Goal: Information Seeking & Learning: Learn about a topic

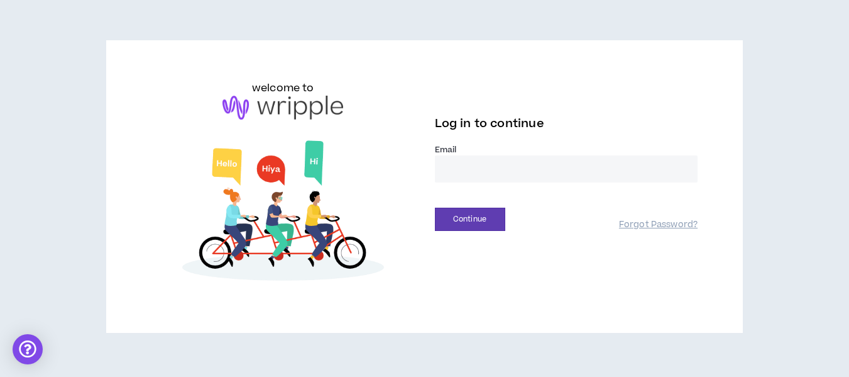
click at [456, 174] on input "email" at bounding box center [566, 168] width 263 height 27
type input "**********"
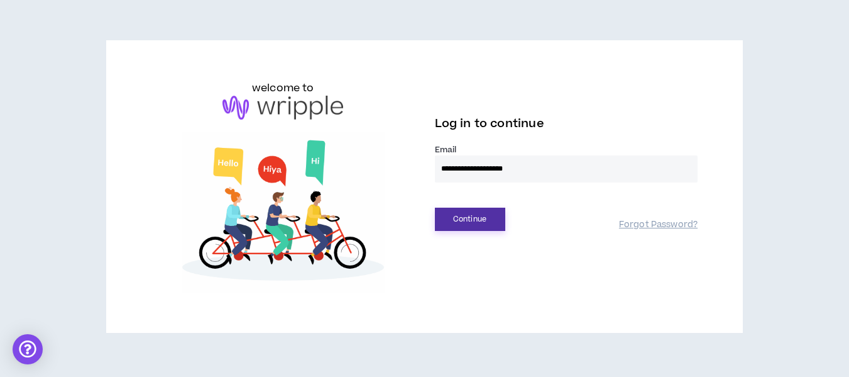
click at [458, 216] on button "Continue" at bounding box center [470, 218] width 70 height 23
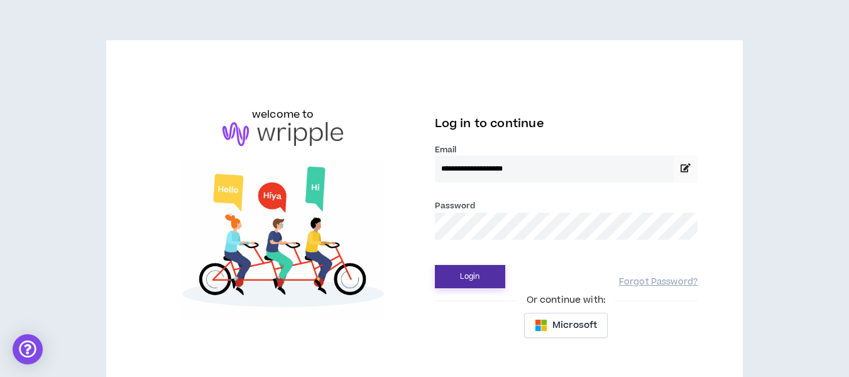
click at [461, 273] on button "Login" at bounding box center [470, 276] width 70 height 23
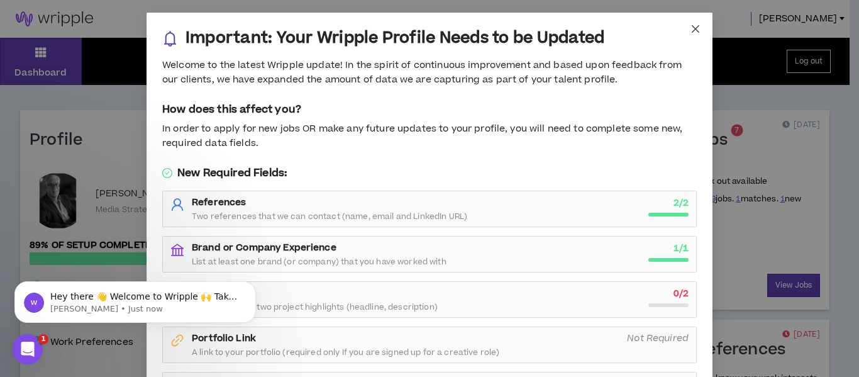
click at [690, 26] on icon "close" at bounding box center [695, 29] width 10 height 10
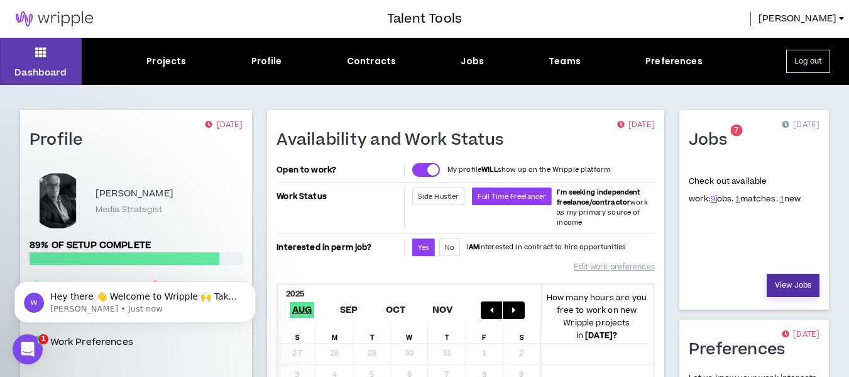
click at [778, 275] on link "View Jobs" at bounding box center [793, 284] width 53 height 23
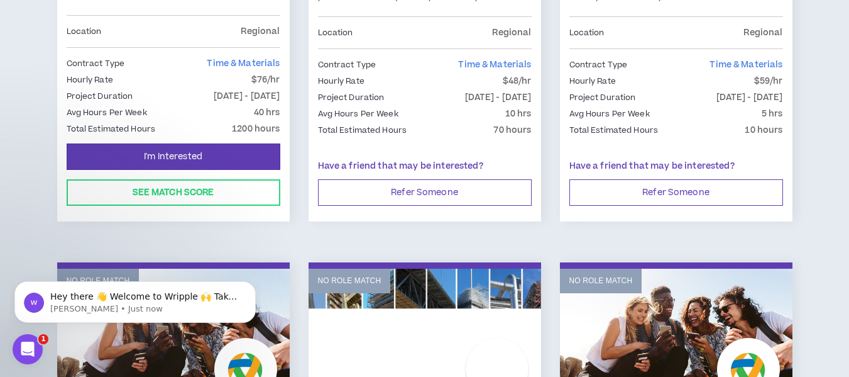
scroll to position [446, 0]
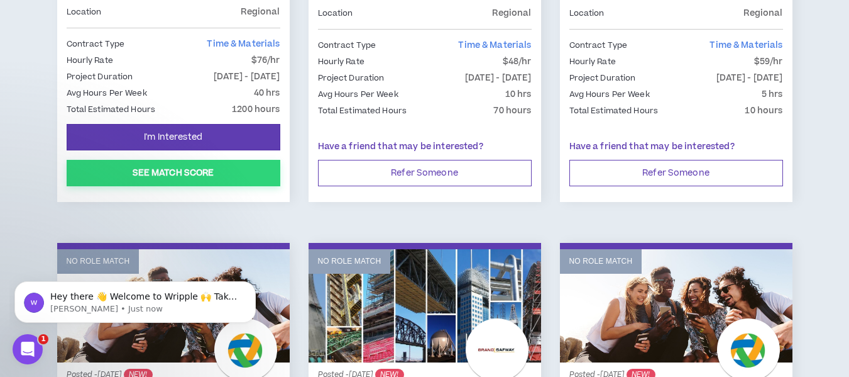
click at [184, 165] on button "See Match Score" at bounding box center [174, 173] width 214 height 26
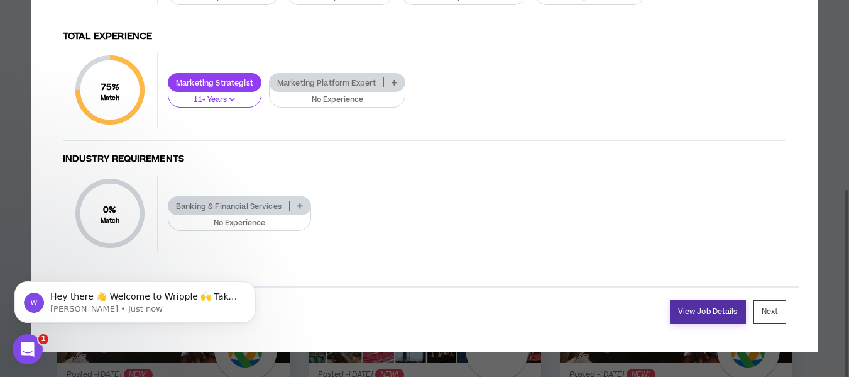
click at [701, 306] on link "View Job Details" at bounding box center [708, 311] width 76 height 23
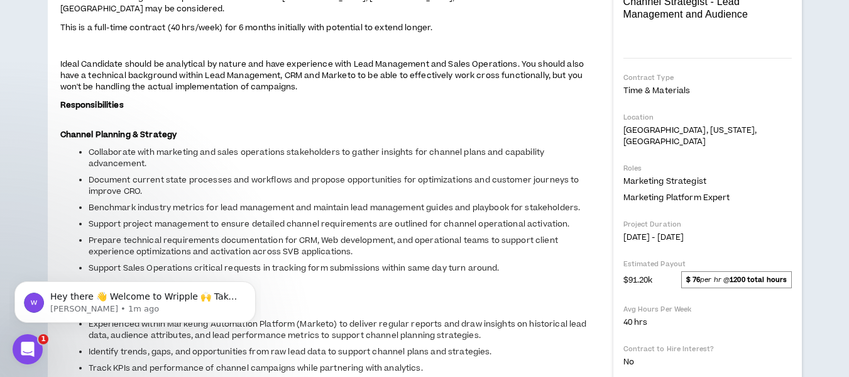
scroll to position [251, 0]
click at [26, 341] on icon "Open Intercom Messenger" at bounding box center [28, 349] width 21 height 21
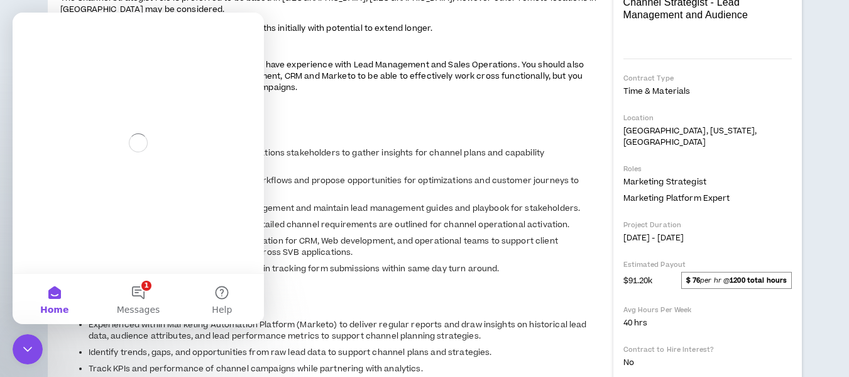
scroll to position [0, 0]
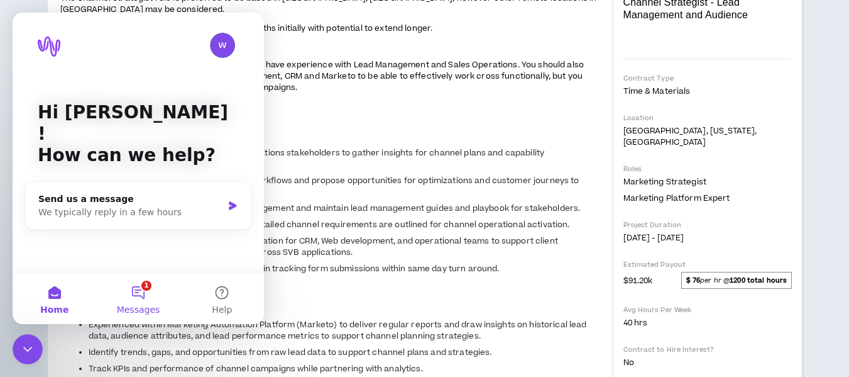
click at [142, 287] on button "1 Messages" at bounding box center [138, 298] width 84 height 50
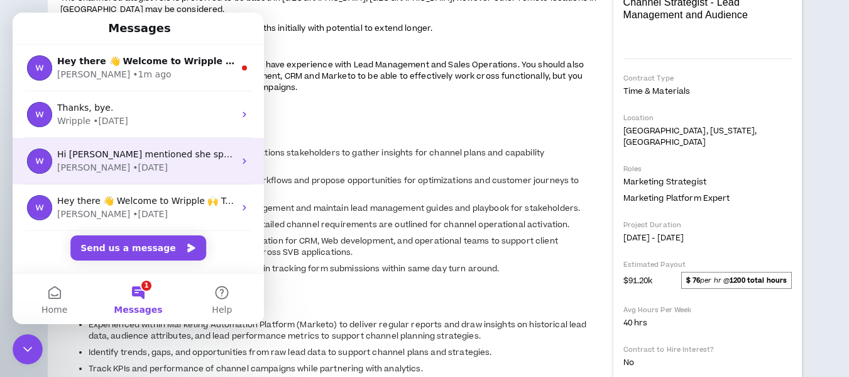
click at [81, 152] on span "Hi [PERSON_NAME] mentioned she spoke with you! If you have any questions regard…" at bounding box center [737, 154] width 1360 height 10
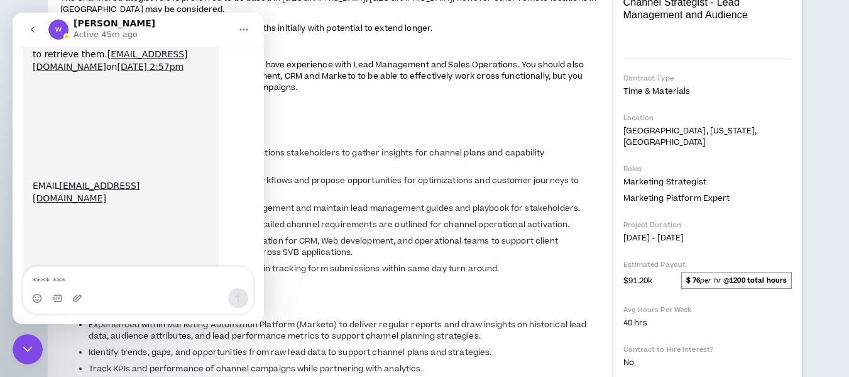
scroll to position [11628, 0]
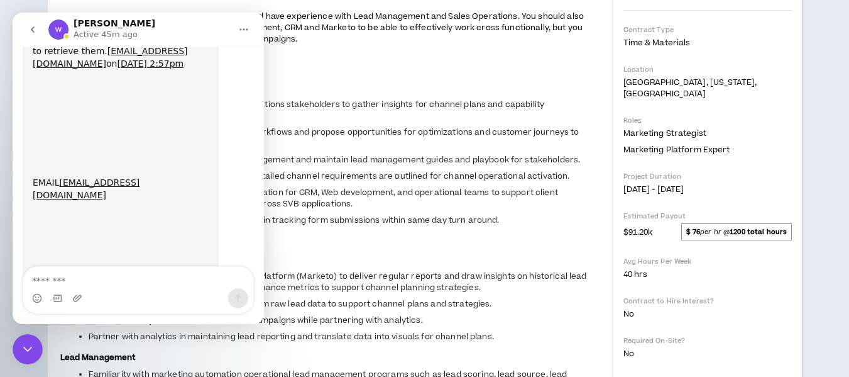
scroll to position [314, 0]
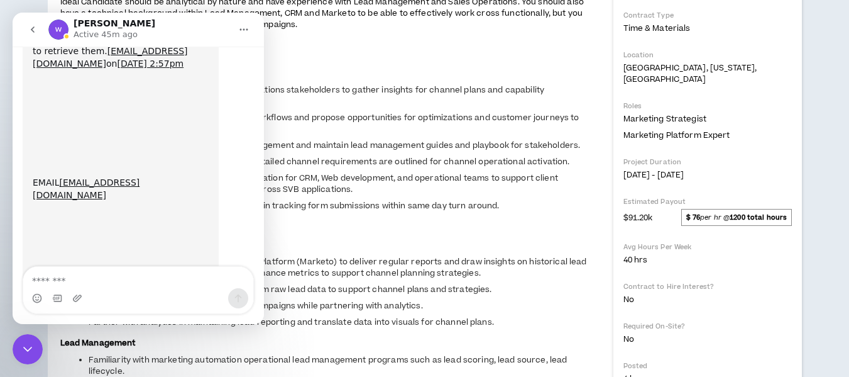
click at [238, 25] on button "Home" at bounding box center [244, 30] width 24 height 24
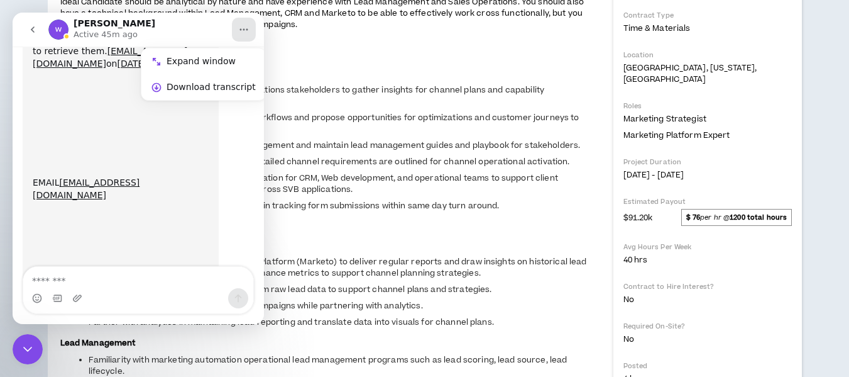
click at [25, 23] on button "go back" at bounding box center [33, 30] width 24 height 24
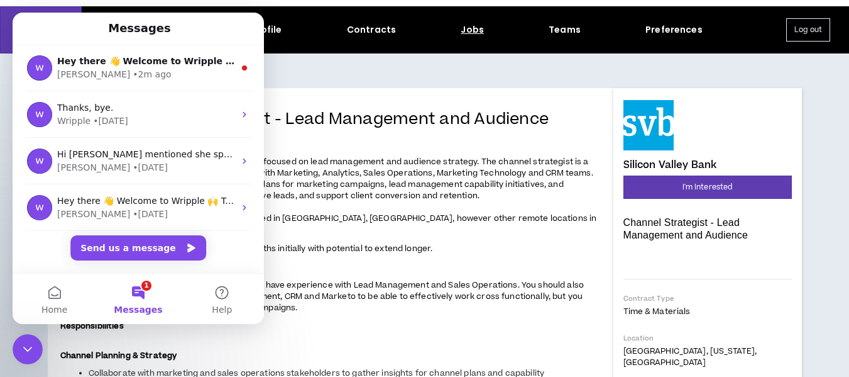
scroll to position [0, 0]
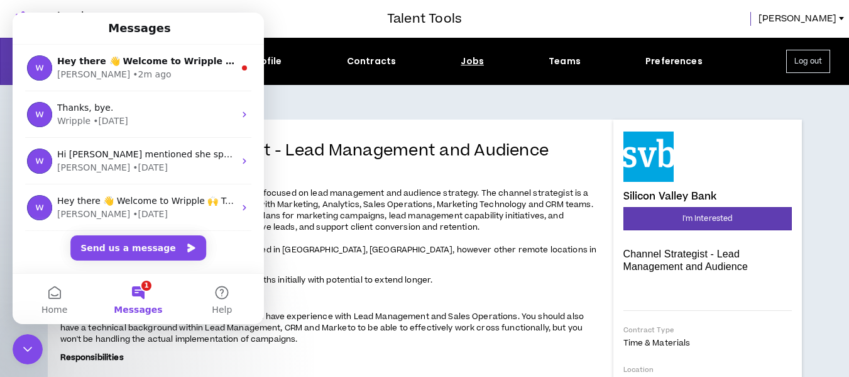
click at [508, 26] on div "[PERSON_NAME]" at bounding box center [655, 19] width 387 height 14
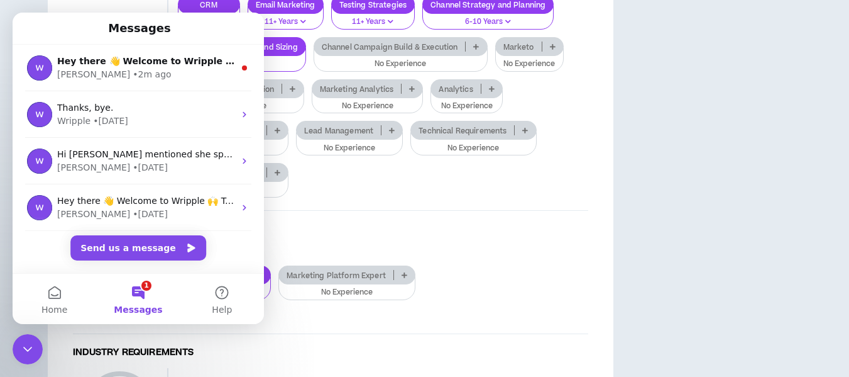
scroll to position [1257, 0]
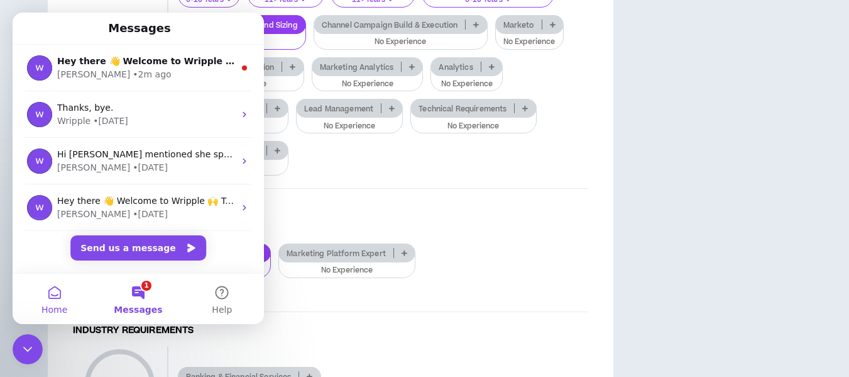
click at [52, 290] on button "Home" at bounding box center [55, 298] width 84 height 50
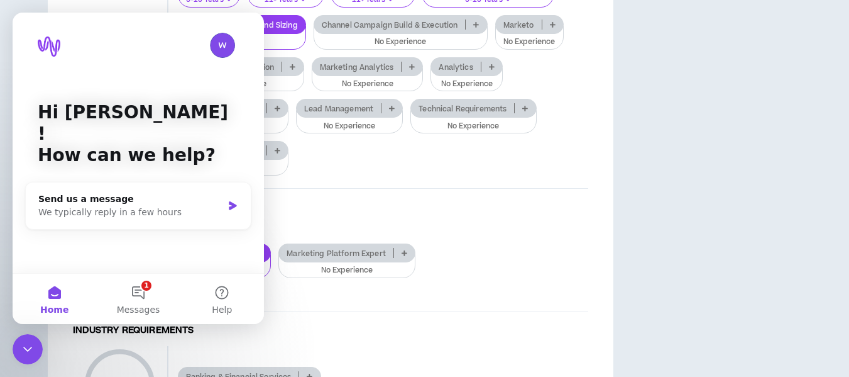
click at [223, 40] on img "Intercom messenger" at bounding box center [222, 45] width 25 height 25
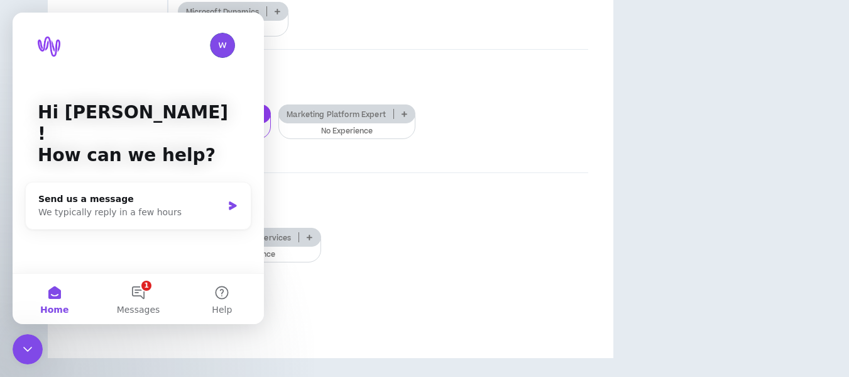
scroll to position [1635, 0]
click at [217, 287] on button "Help" at bounding box center [222, 298] width 84 height 50
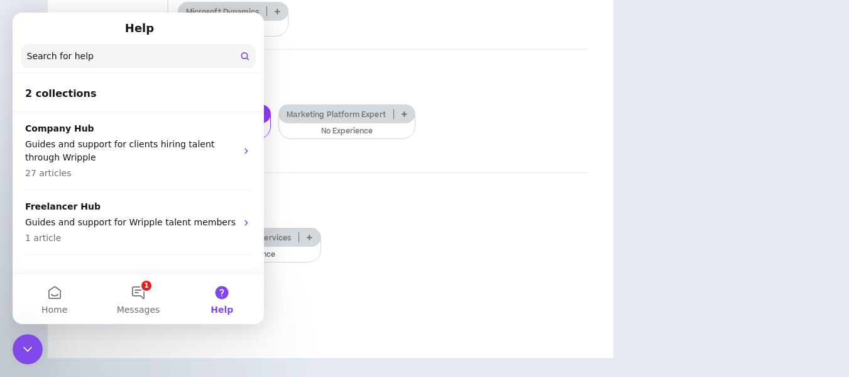
click at [307, 74] on h4 "Total Experience" at bounding box center [331, 68] width 516 height 12
